Goal: Check status: Check status

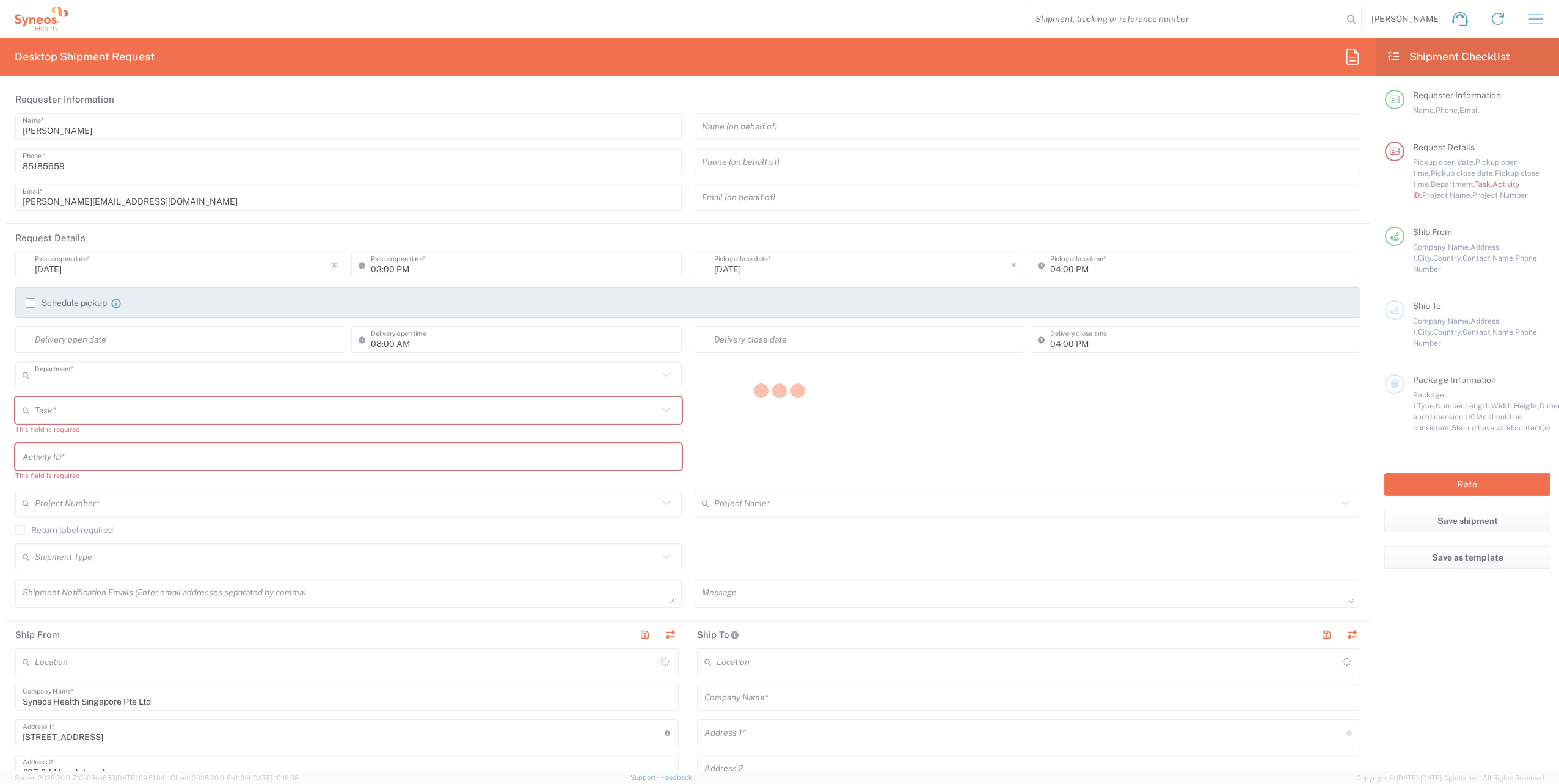
type input "4510"
type input "Singapore"
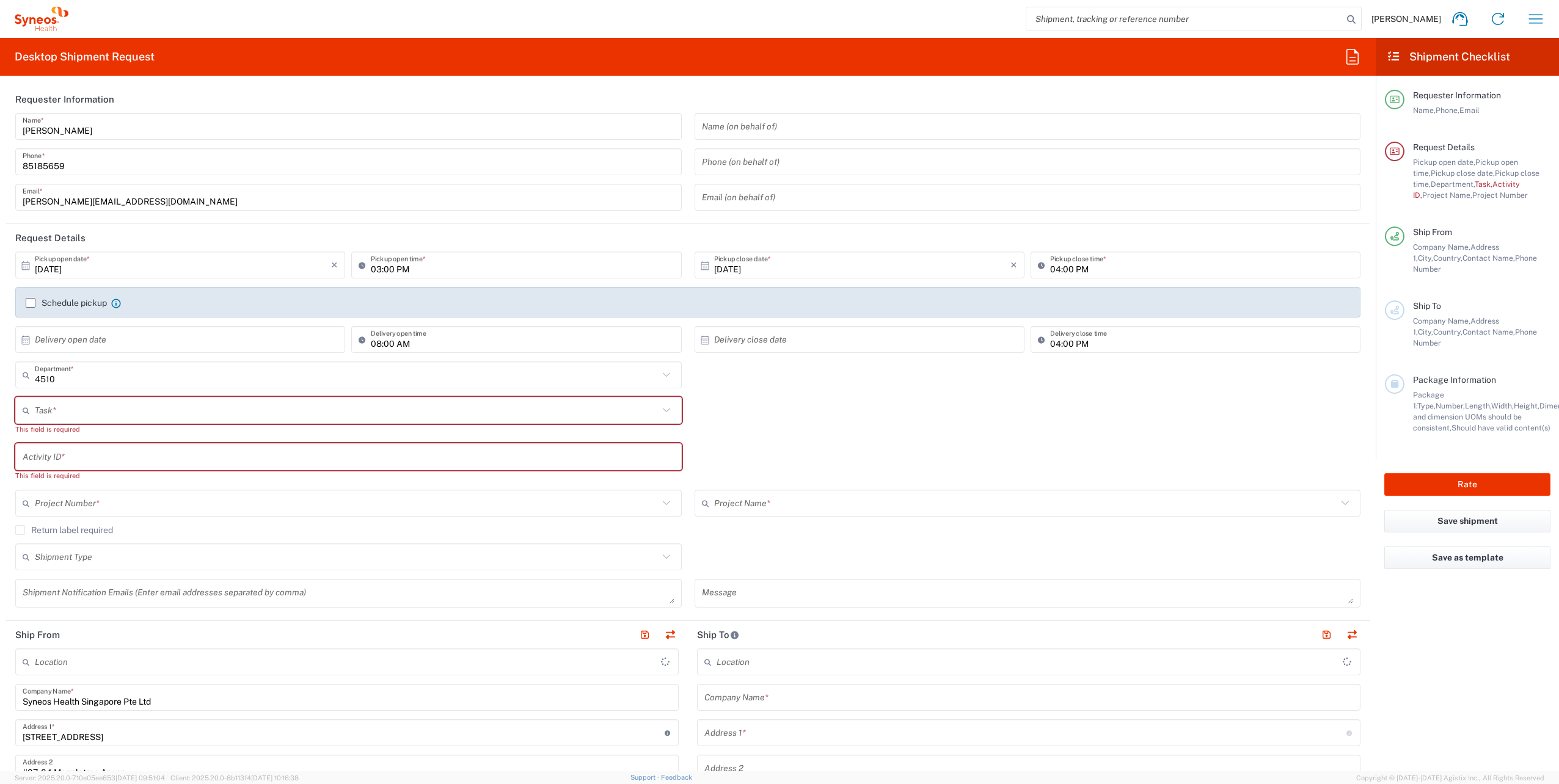
type input "Syneos Health Singapore PteLtd"
click at [1538, 20] on icon "button" at bounding box center [1536, 19] width 20 height 20
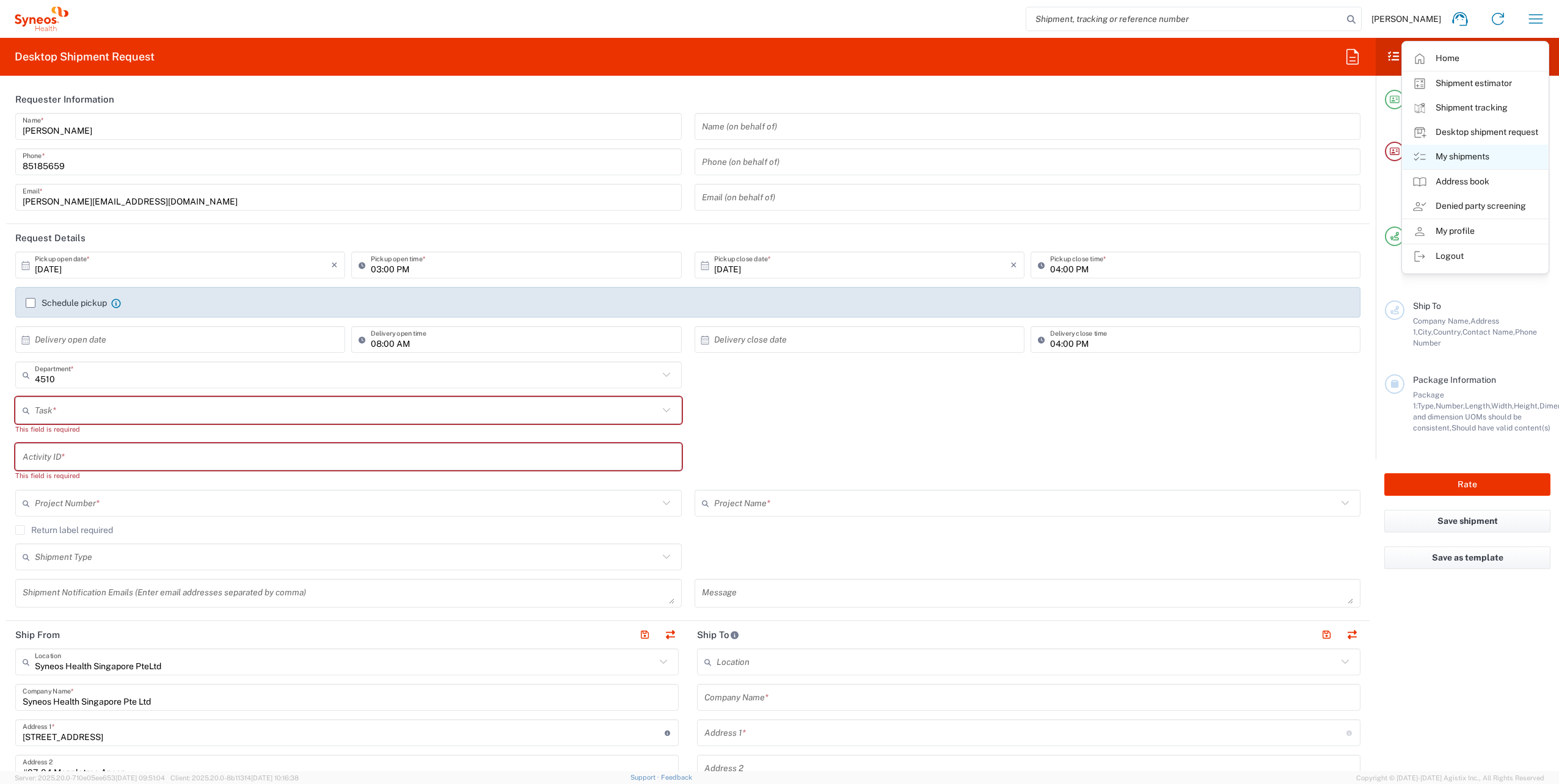
click at [1498, 162] on link "My shipments" at bounding box center [1475, 156] width 145 height 24
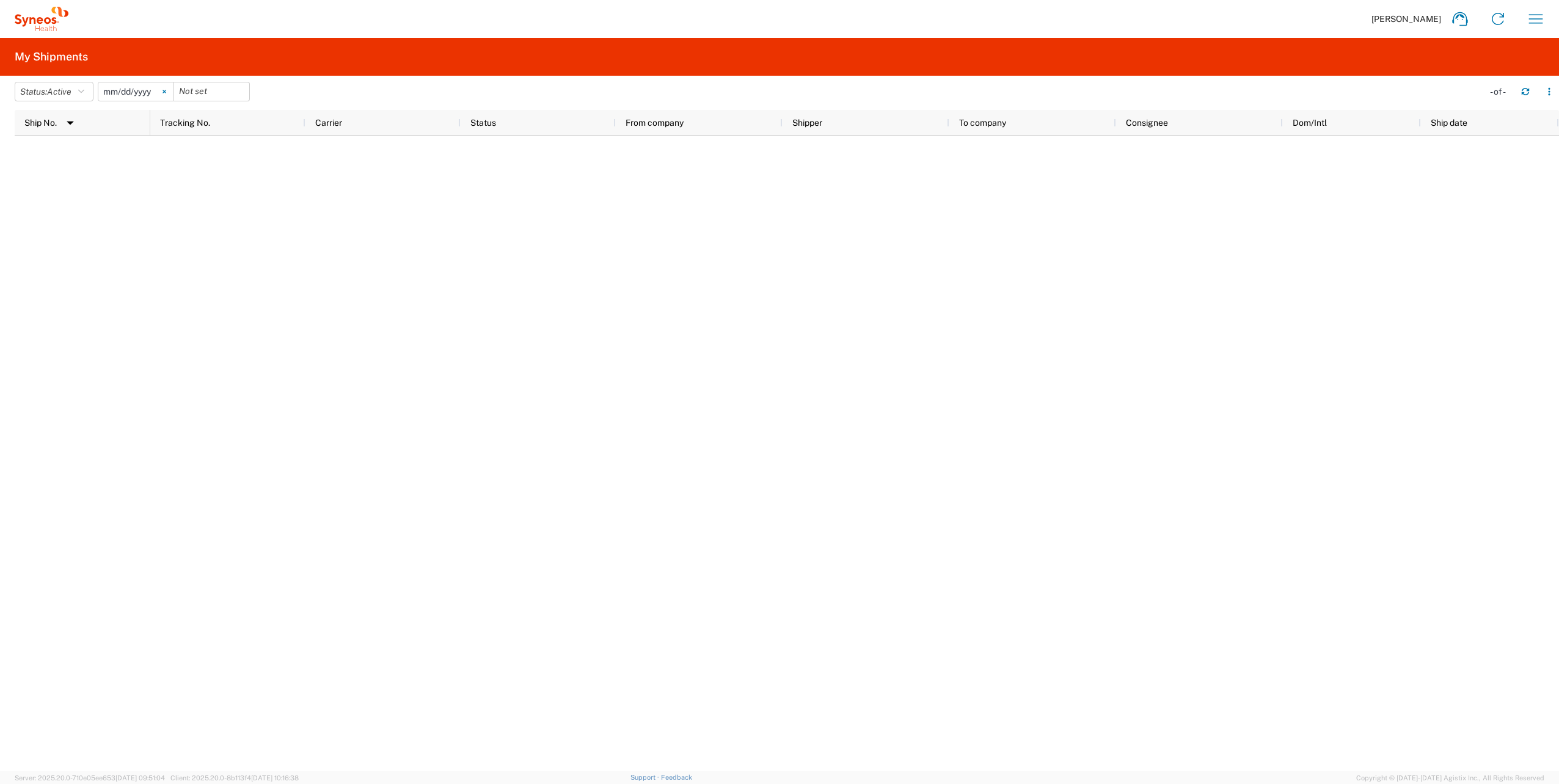
click at [166, 93] on icon at bounding box center [164, 92] width 4 height 4
click at [83, 91] on icon "button" at bounding box center [81, 92] width 6 height 9
click at [60, 155] on span "All" at bounding box center [87, 156] width 143 height 19
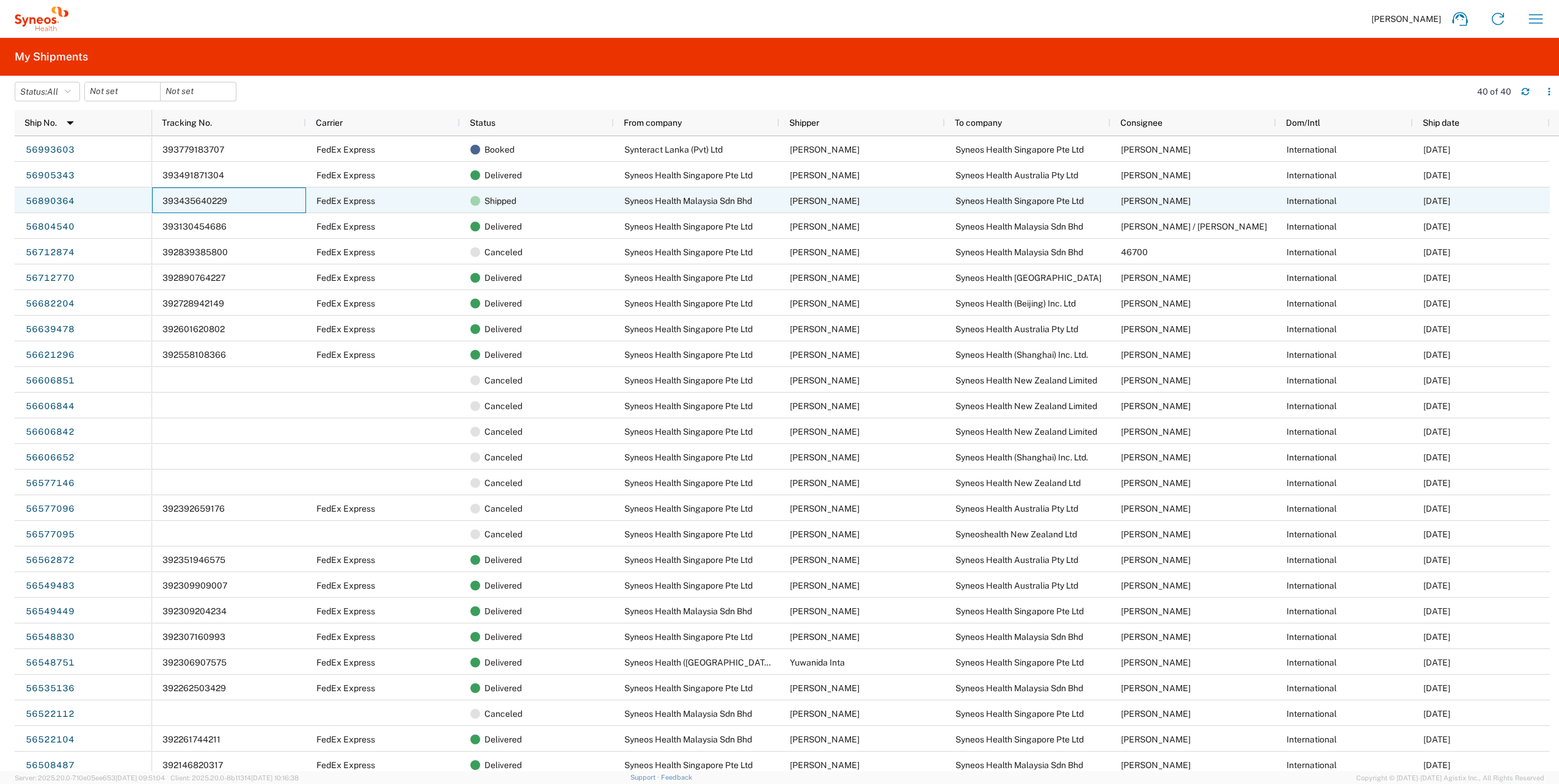
click at [263, 204] on div "393435640229" at bounding box center [229, 200] width 154 height 25
